Goal: Information Seeking & Learning: Learn about a topic

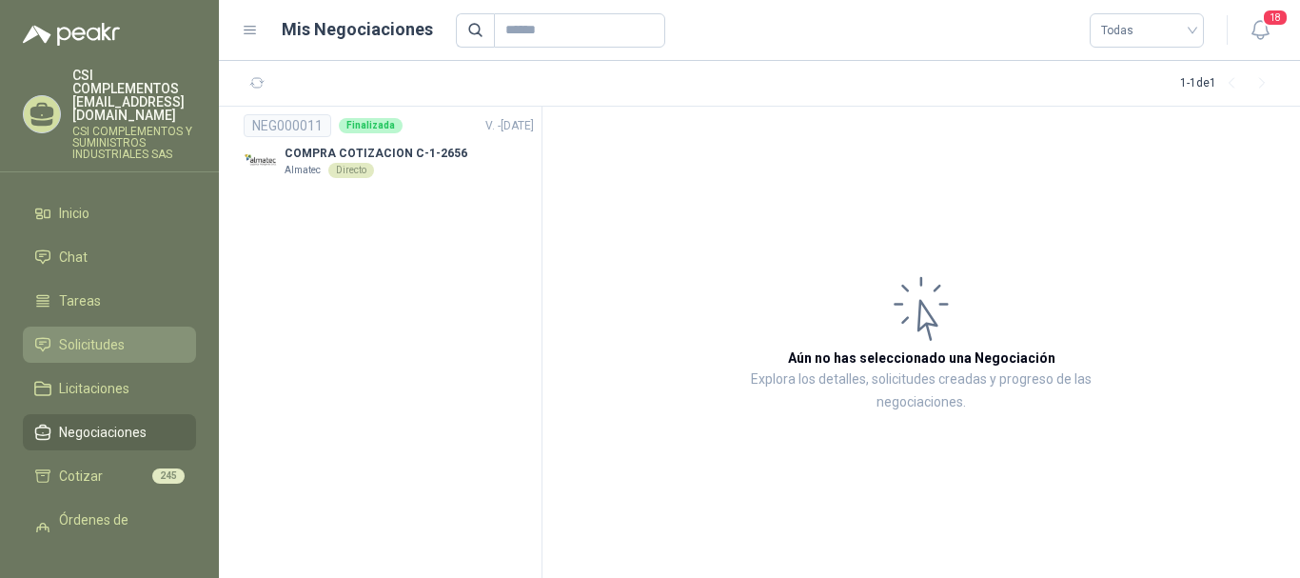
click at [106, 334] on span "Solicitudes" at bounding box center [92, 344] width 66 height 21
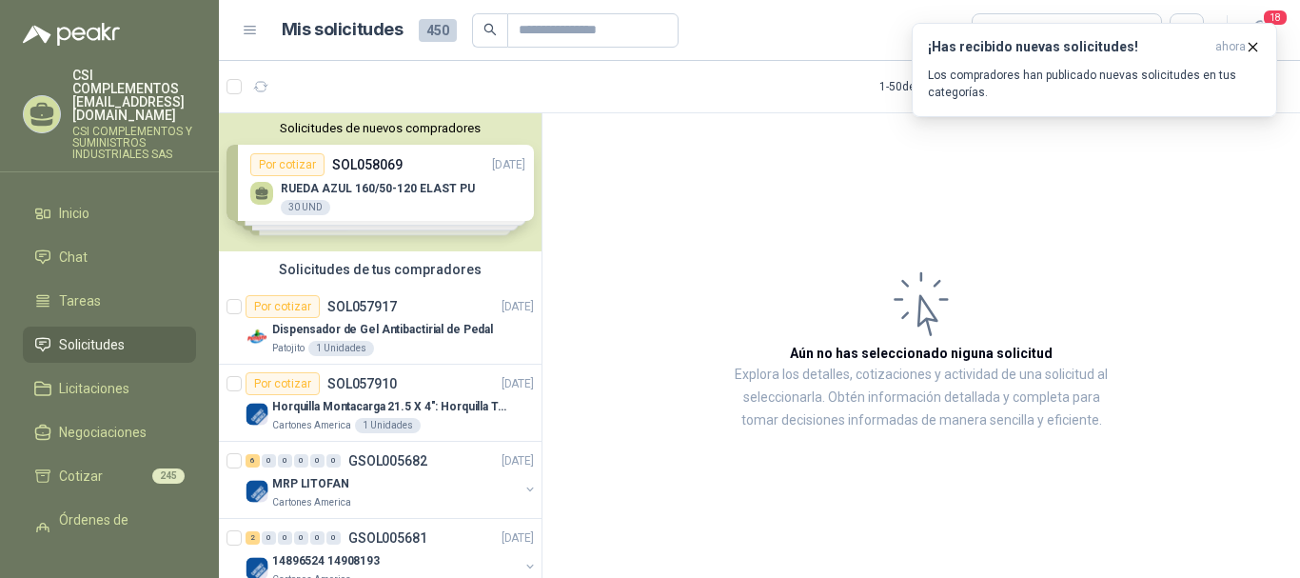
click at [110, 334] on span "Solicitudes" at bounding box center [92, 344] width 66 height 21
click at [254, 83] on icon "button" at bounding box center [261, 87] width 16 height 16
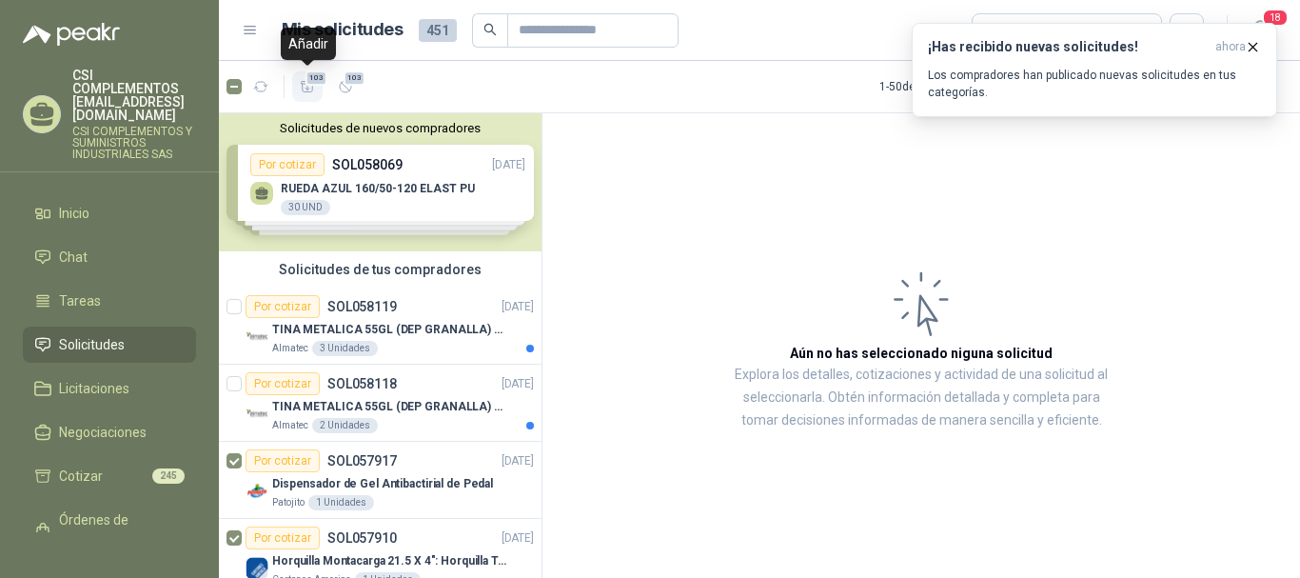
click at [311, 79] on span "103" at bounding box center [315, 77] width 23 height 15
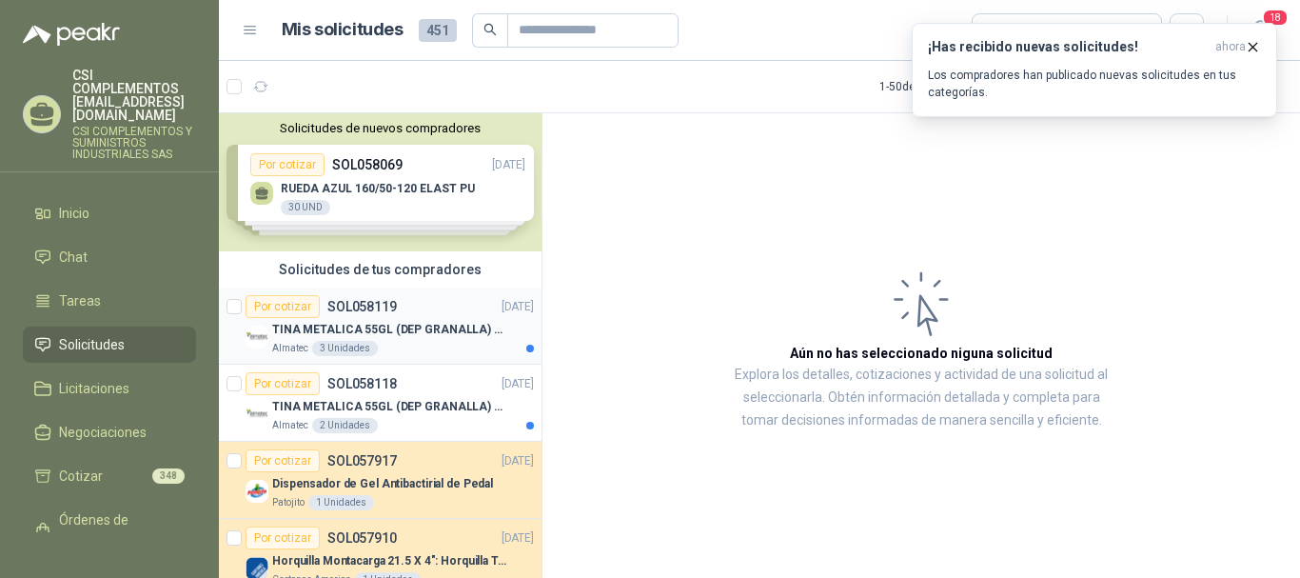
click at [406, 332] on p "TINA METALICA 55GL (DEP GRANALLA) CON TAPA" at bounding box center [390, 330] width 237 height 18
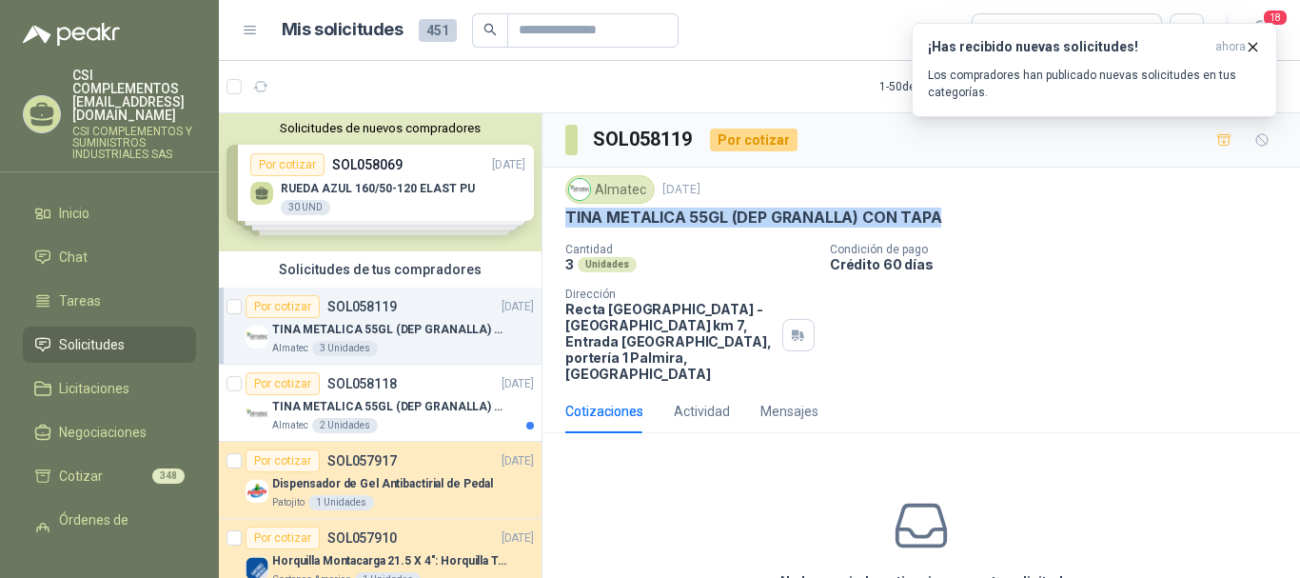
drag, startPoint x: 566, startPoint y: 215, endPoint x: 956, endPoint y: 218, distance: 390.1
click at [956, 218] on div "TINA METALICA 55GL (DEP GRANALLA) CON TAPA" at bounding box center [921, 217] width 712 height 20
copy p "TINA METALICA 55GL (DEP GRANALLA) CON TAPA"
click at [361, 393] on div "Por cotizar SOL058118" at bounding box center [320, 383] width 151 height 23
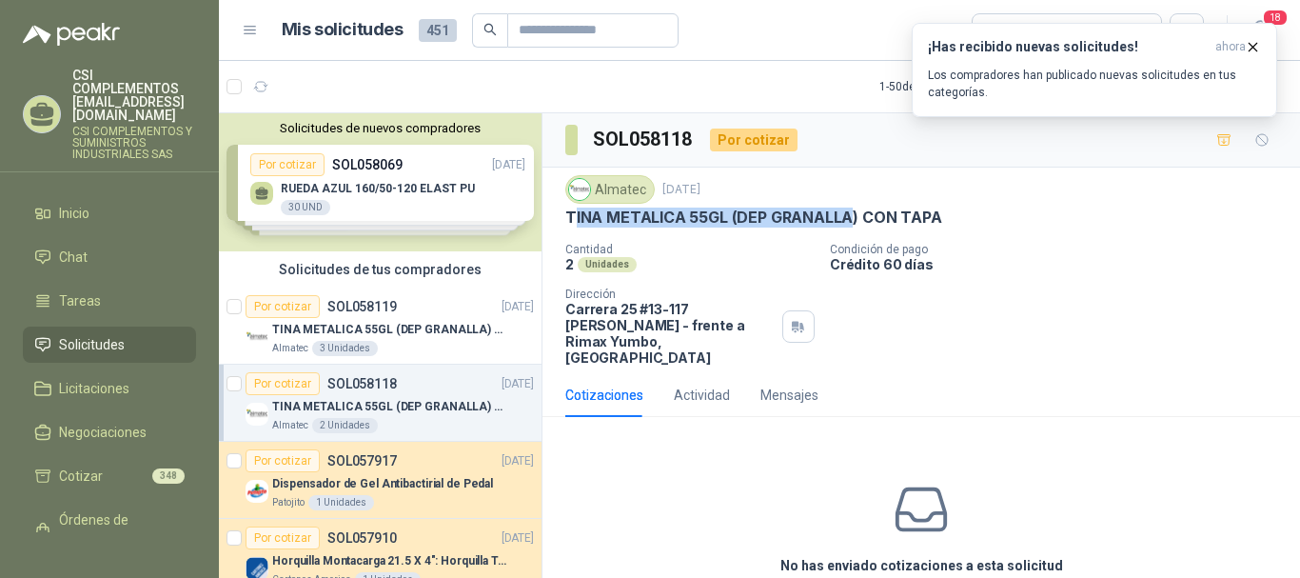
drag, startPoint x: 636, startPoint y: 223, endPoint x: 846, endPoint y: 224, distance: 210.3
click at [846, 224] on div "Almatec [DATE] TINA METALICA 55GL (DEP GRANALLA) CON TAPA" at bounding box center [921, 201] width 712 height 52
drag, startPoint x: 639, startPoint y: 193, endPoint x: 625, endPoint y: 209, distance: 21.6
click at [635, 203] on div "Almatec" at bounding box center [609, 189] width 89 height 29
drag, startPoint x: 566, startPoint y: 216, endPoint x: 965, endPoint y: 213, distance: 398.7
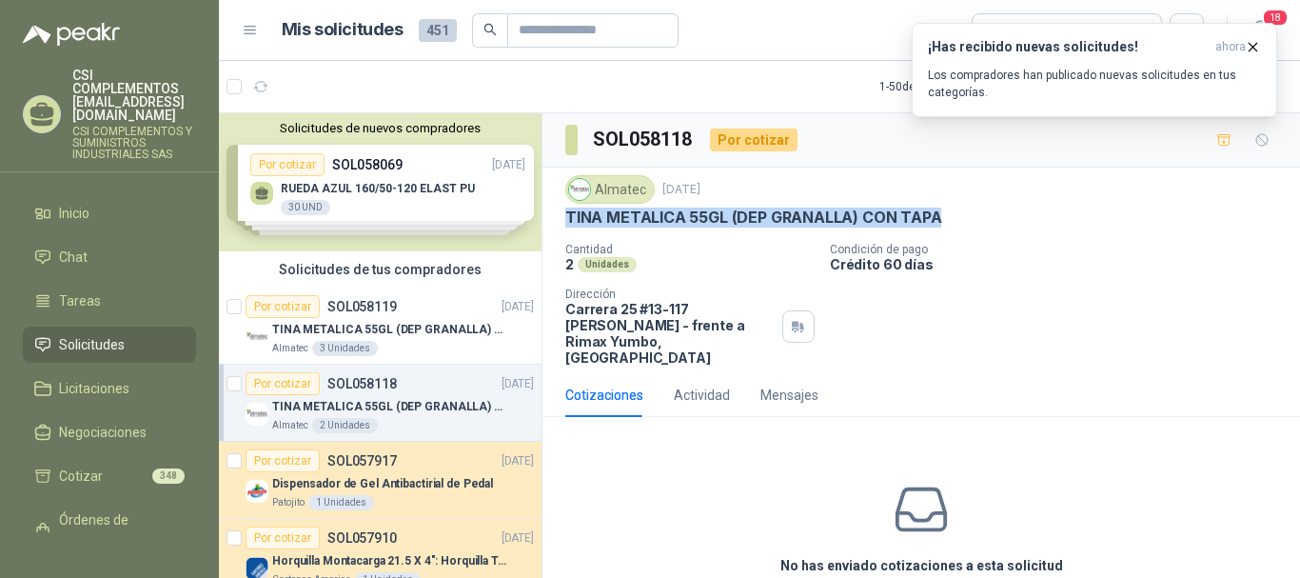
click at [965, 213] on div "TINA METALICA 55GL (DEP GRANALLA) CON TAPA" at bounding box center [921, 217] width 712 height 20
copy p "TINA METALICA 55GL (DEP GRANALLA) CON TAPA"
